Goal: Register for event/course

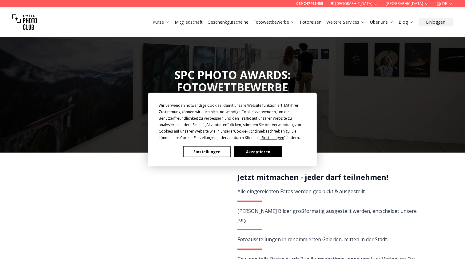
click at [253, 154] on button "Akzeptieren" at bounding box center [257, 151] width 47 height 11
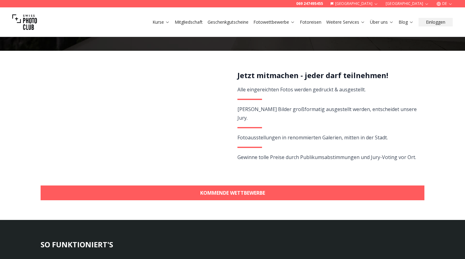
scroll to position [68, 0]
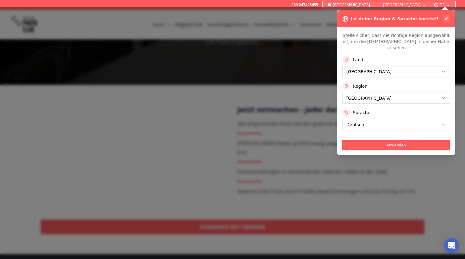
click at [445, 20] on icon at bounding box center [446, 18] width 5 height 5
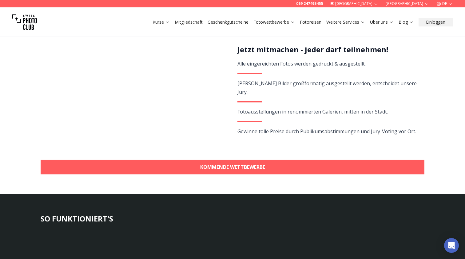
scroll to position [85, 0]
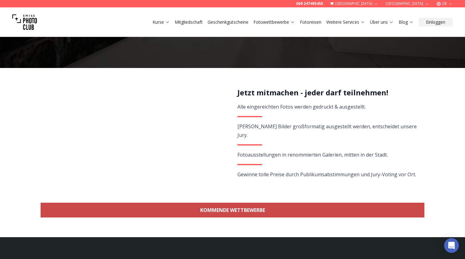
click at [235, 212] on link "KOMMENDE WETTBEWERBE" at bounding box center [233, 210] width 384 height 15
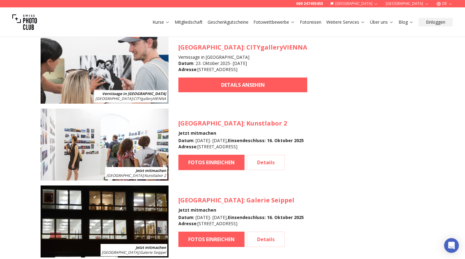
scroll to position [636, 0]
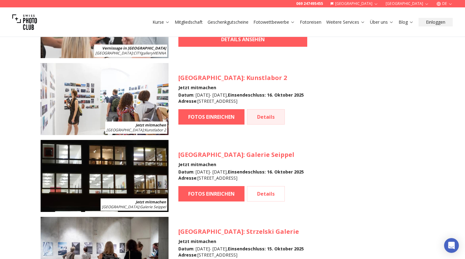
click at [267, 119] on link "Details" at bounding box center [266, 116] width 38 height 15
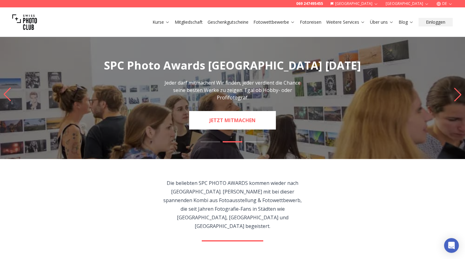
click at [251, 123] on link "JETZT MITMACHEN" at bounding box center [232, 120] width 87 height 18
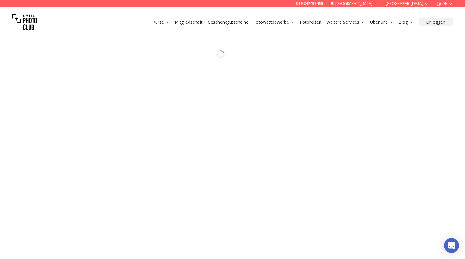
select select "*******"
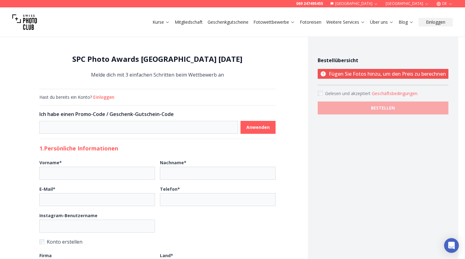
click at [323, 75] on icon at bounding box center [323, 74] width 6 height 6
click at [322, 74] on icon at bounding box center [323, 73] width 5 height 5
click at [344, 74] on p "Fügen Sie Fotos hinzu, um den Preis zu berechnen" at bounding box center [383, 74] width 131 height 10
click at [345, 74] on p "Fügen Sie Fotos hinzu, um den Preis zu berechnen" at bounding box center [383, 74] width 131 height 10
click at [358, 74] on p "Fügen Sie Fotos hinzu, um den Preis zu berechnen" at bounding box center [383, 74] width 131 height 10
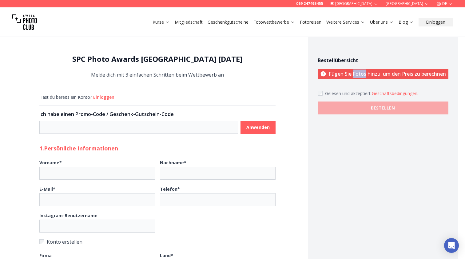
click at [358, 74] on p "Fügen Sie Fotos hinzu, um den Preis zu berechnen" at bounding box center [383, 74] width 131 height 10
click at [401, 74] on p "Fügen Sie Fotos hinzu, um den Preis zu berechnen" at bounding box center [383, 74] width 131 height 10
click at [402, 93] on button "Geschäftsbedingungen ." at bounding box center [395, 93] width 46 height 6
click at [375, 136] on div at bounding box center [232, 129] width 465 height 259
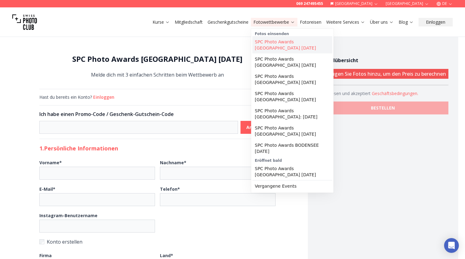
click at [282, 41] on link "SPC Photo Awards [GEOGRAPHIC_DATA] [DATE]" at bounding box center [293, 44] width 80 height 17
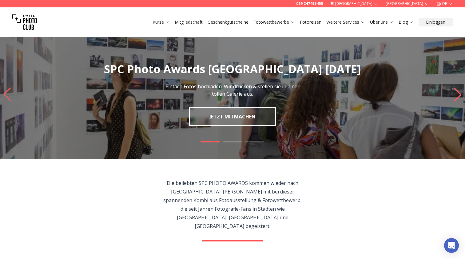
click at [237, 140] on img "1 / 3" at bounding box center [232, 95] width 465 height 130
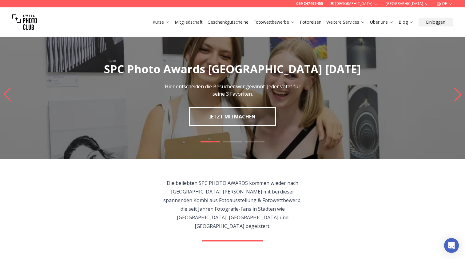
click at [234, 142] on div at bounding box center [232, 148] width 465 height 15
